Goal: Use online tool/utility

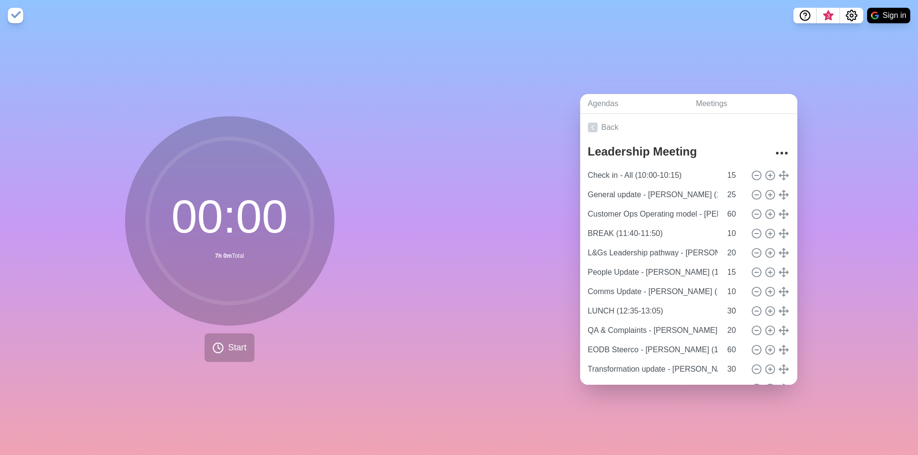
click at [71, 169] on div "00 : 00 7h 0m Total Start" at bounding box center [229, 243] width 459 height 424
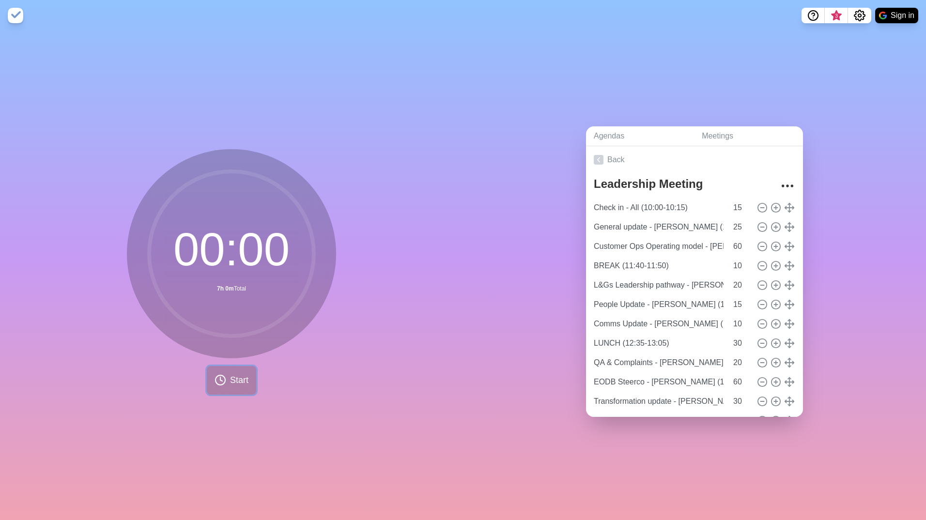
click at [231, 375] on span "Start" at bounding box center [239, 380] width 18 height 13
